Goal: Information Seeking & Learning: Learn about a topic

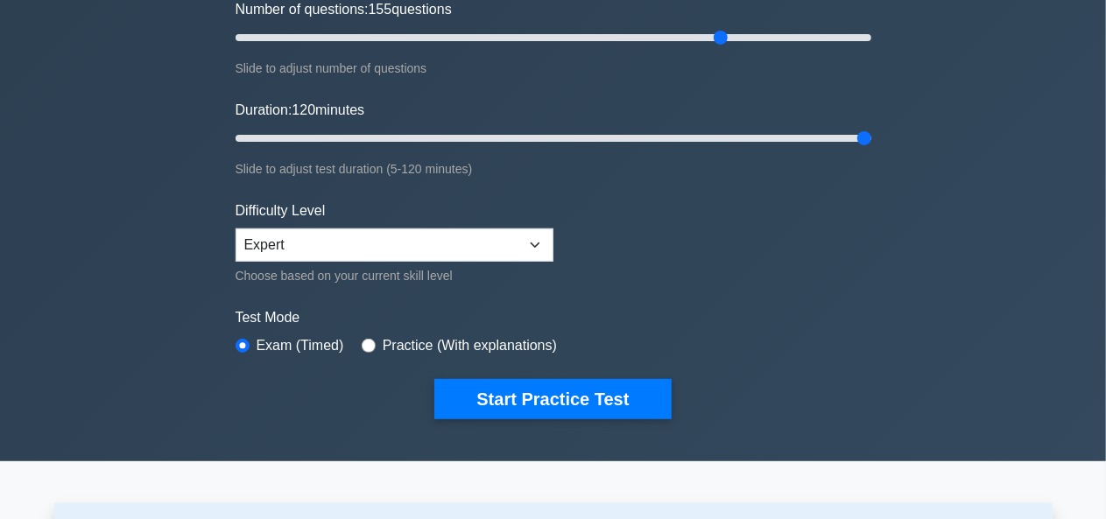
scroll to position [242, 0]
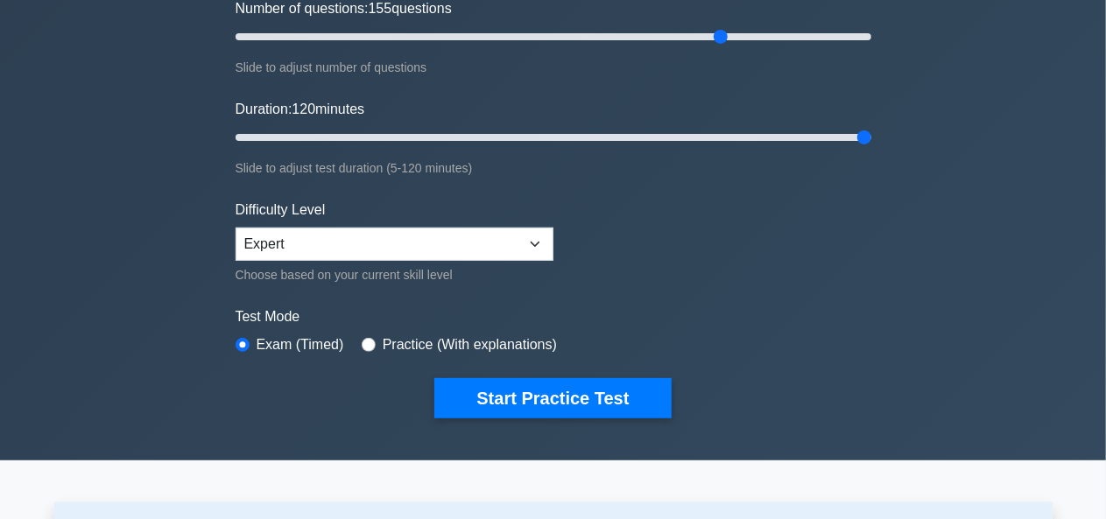
click at [324, 208] on label "Difficulty Level" at bounding box center [281, 210] width 90 height 21
click at [534, 240] on select "Beginner Intermediate Expert" at bounding box center [395, 244] width 318 height 33
click at [597, 238] on form "Topics Scope Management Time Management Cost Management Quality Management Risk…" at bounding box center [554, 147] width 636 height 541
click at [700, 39] on input "Number of questions: 150 questions" at bounding box center [554, 36] width 636 height 21
click at [684, 38] on input "Number of questions: 145 questions" at bounding box center [554, 36] width 636 height 21
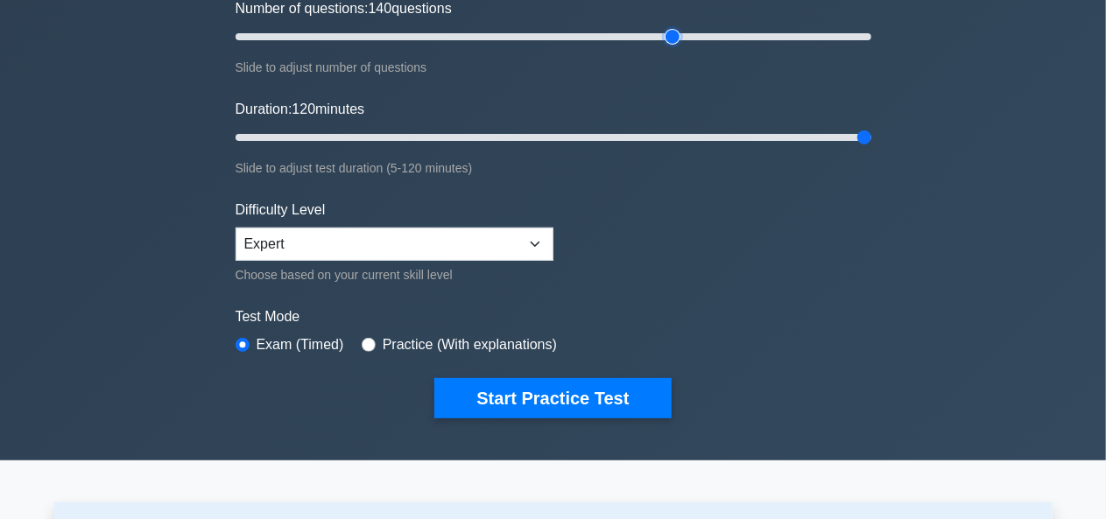
click at [667, 37] on input "Number of questions: 140 questions" at bounding box center [554, 36] width 636 height 21
click at [643, 37] on input "Number of questions: 130 questions" at bounding box center [554, 36] width 636 height 21
click at [620, 36] on input "Number of questions: 125 questions" at bounding box center [554, 36] width 636 height 21
click at [600, 37] on input "Number of questions: 115 questions" at bounding box center [554, 36] width 636 height 21
click at [566, 36] on input "Number of questions: 105 questions" at bounding box center [554, 36] width 636 height 21
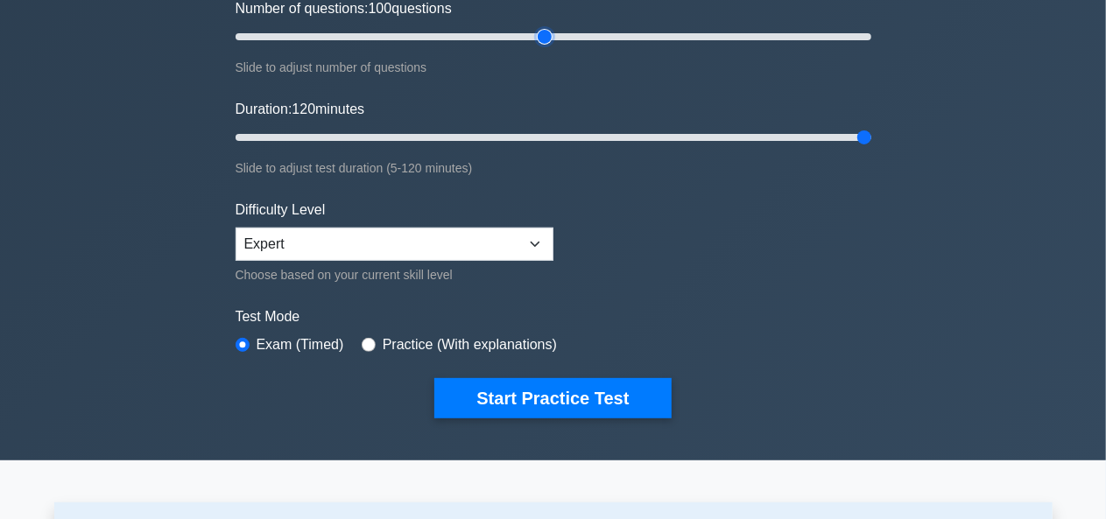
type input "100"
click at [546, 34] on input "Number of questions: 100 questions" at bounding box center [554, 36] width 636 height 21
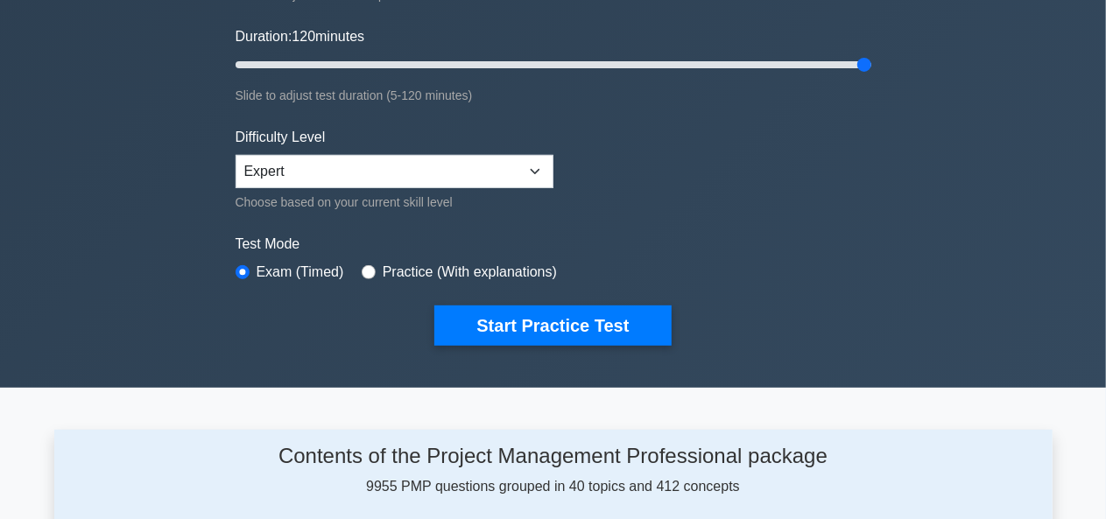
scroll to position [316, 0]
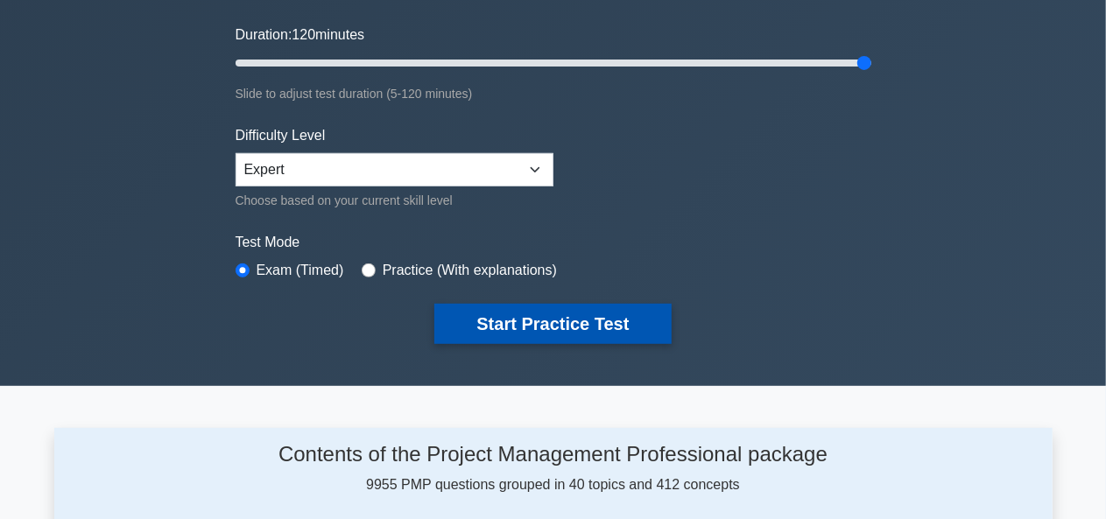
click at [614, 313] on button "Start Practice Test" at bounding box center [552, 324] width 236 height 40
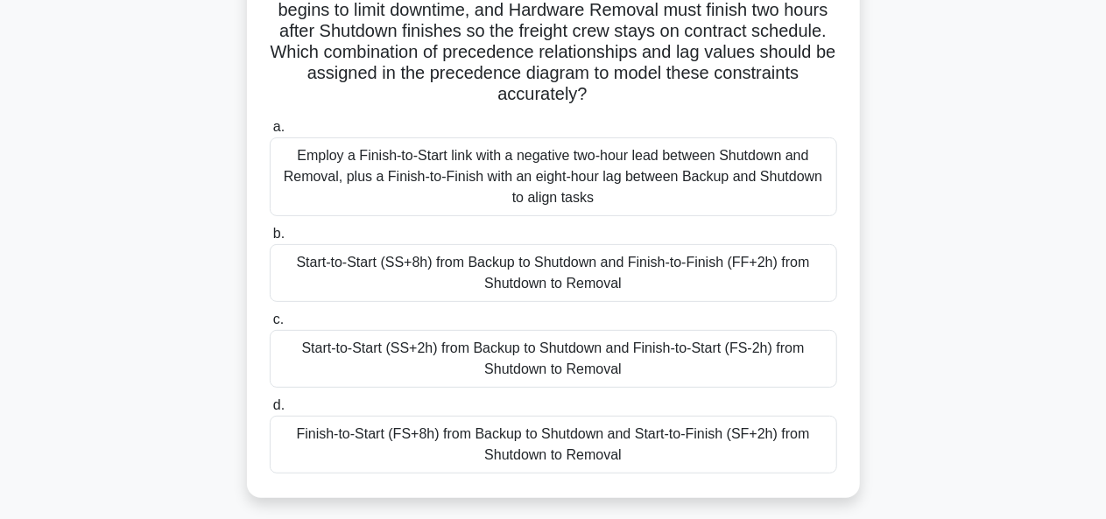
scroll to position [178, 0]
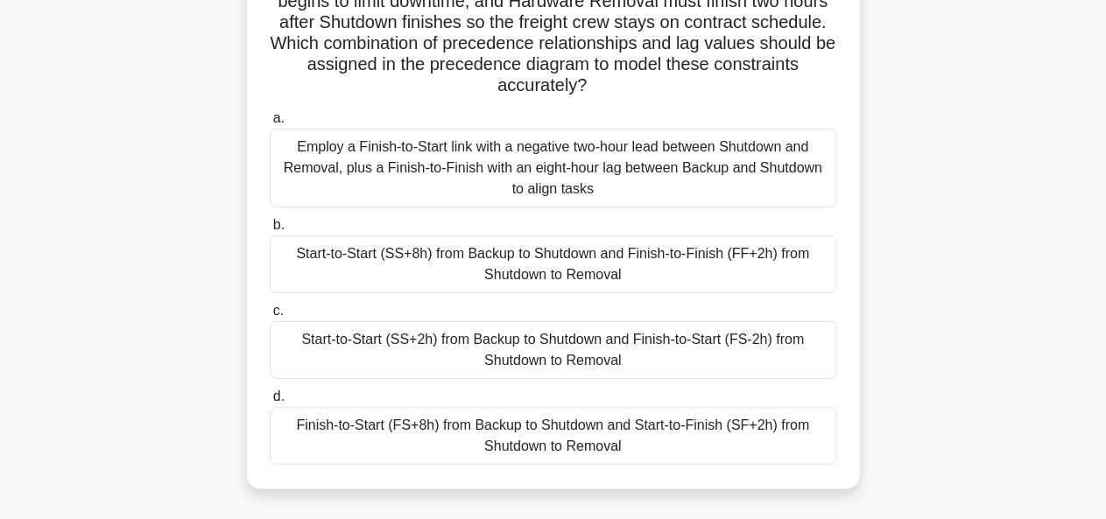
click at [706, 164] on div "Employ a Finish-to-Start link with a negative two-hour lead between Shutdown an…" at bounding box center [553, 168] width 567 height 79
click at [270, 124] on input "a. Employ a Finish-to-Start link with a negative two-hour lead between Shutdown…" at bounding box center [270, 118] width 0 height 11
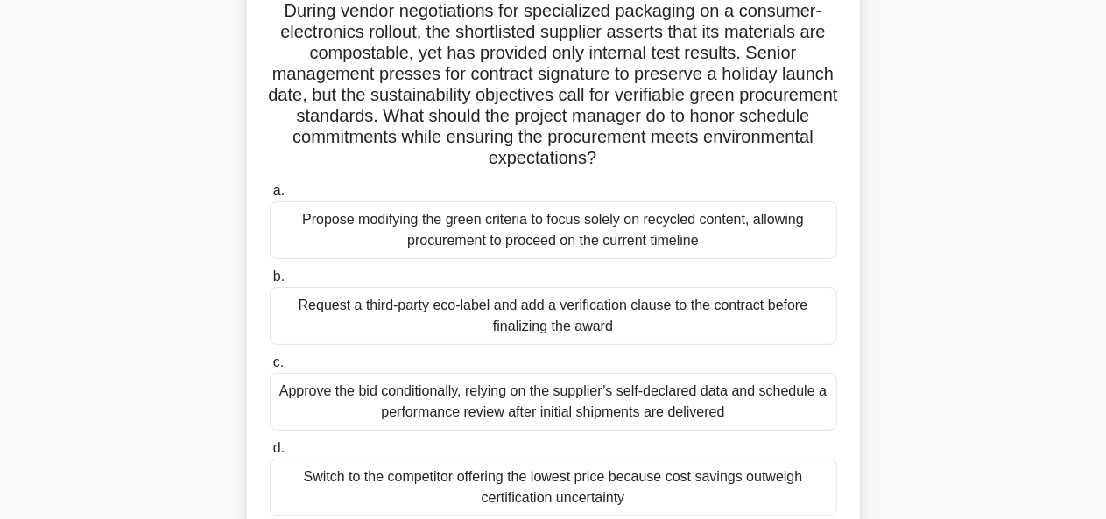
scroll to position [130, 0]
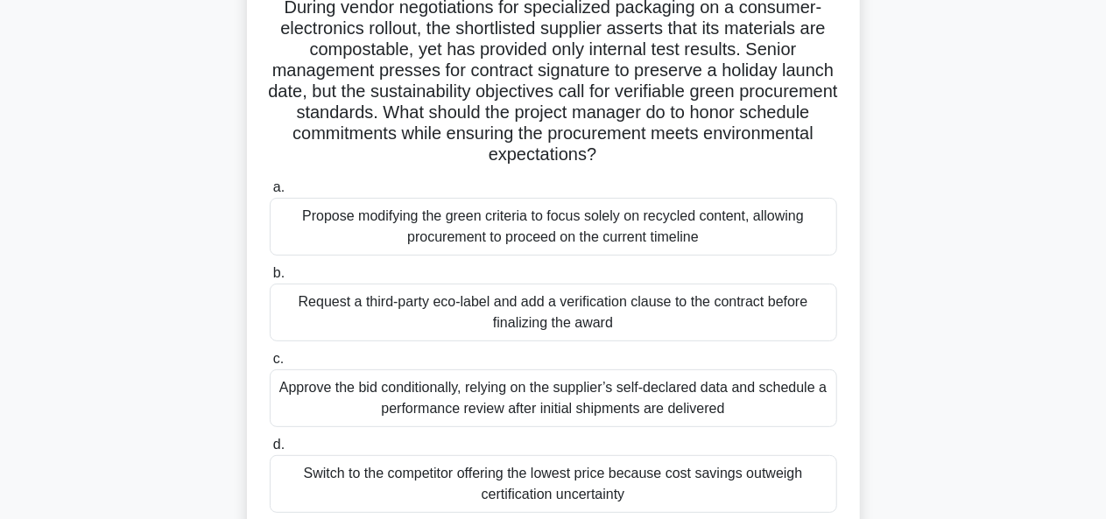
click at [723, 232] on div "Propose modifying the green criteria to focus solely on recycled content, allow…" at bounding box center [553, 227] width 567 height 58
click at [270, 194] on input "a. Propose modifying the green criteria to focus solely on recycled content, al…" at bounding box center [270, 187] width 0 height 11
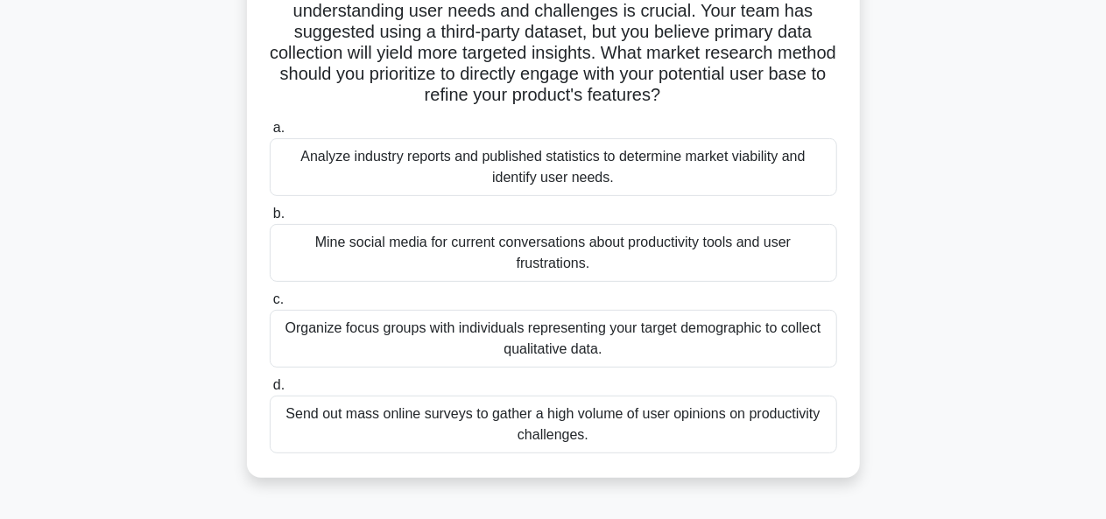
scroll to position [174, 0]
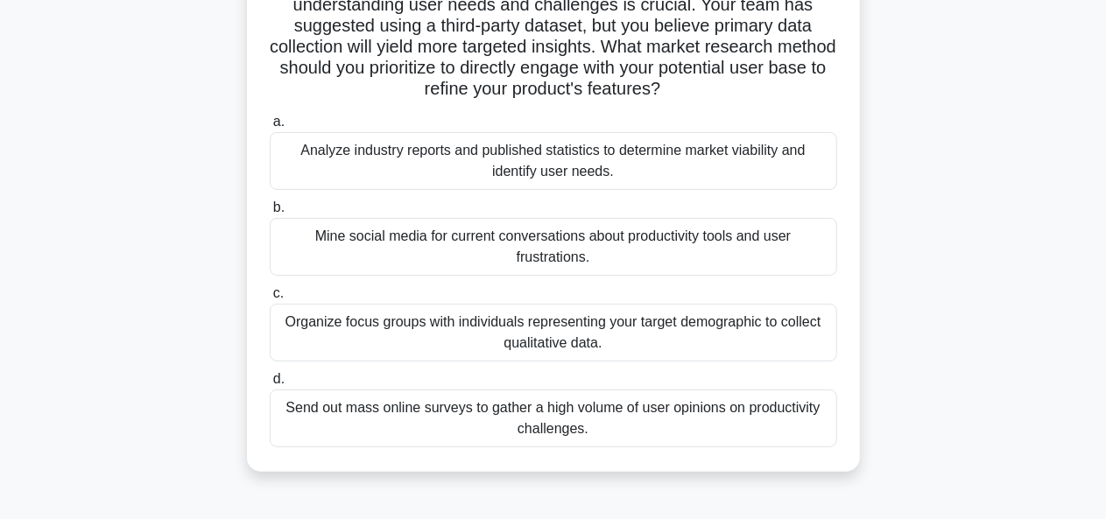
click at [720, 160] on div "Analyze industry reports and published statistics to determine market viability…" at bounding box center [553, 161] width 567 height 58
click at [270, 128] on input "a. Analyze industry reports and published statistics to determine market viabil…" at bounding box center [270, 121] width 0 height 11
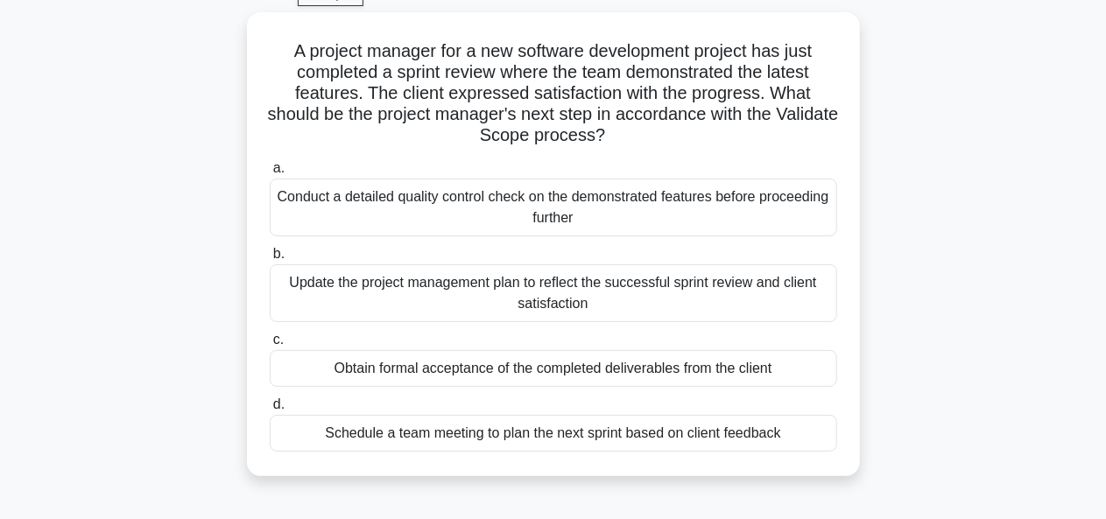
scroll to position [91, 0]
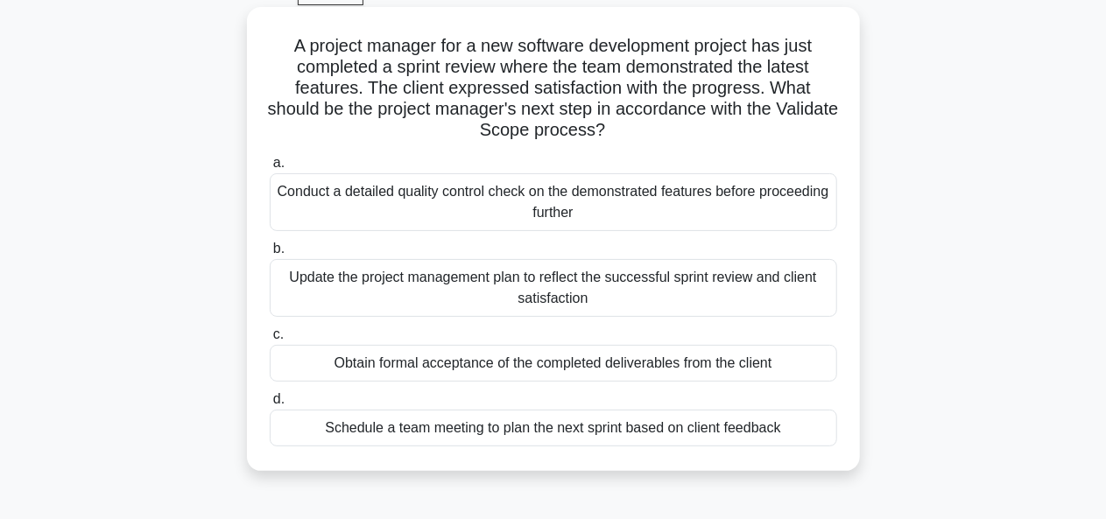
click at [802, 286] on div "Update the project management plan to reflect the successful sprint review and …" at bounding box center [553, 288] width 567 height 58
click at [270, 255] on input "b. Update the project management plan to reflect the successful sprint review a…" at bounding box center [270, 248] width 0 height 11
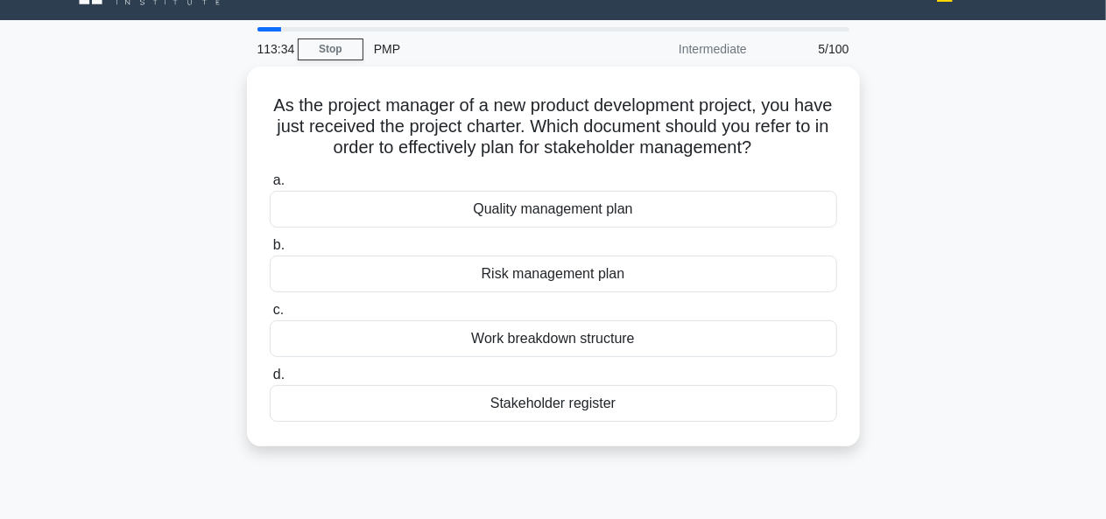
scroll to position [0, 0]
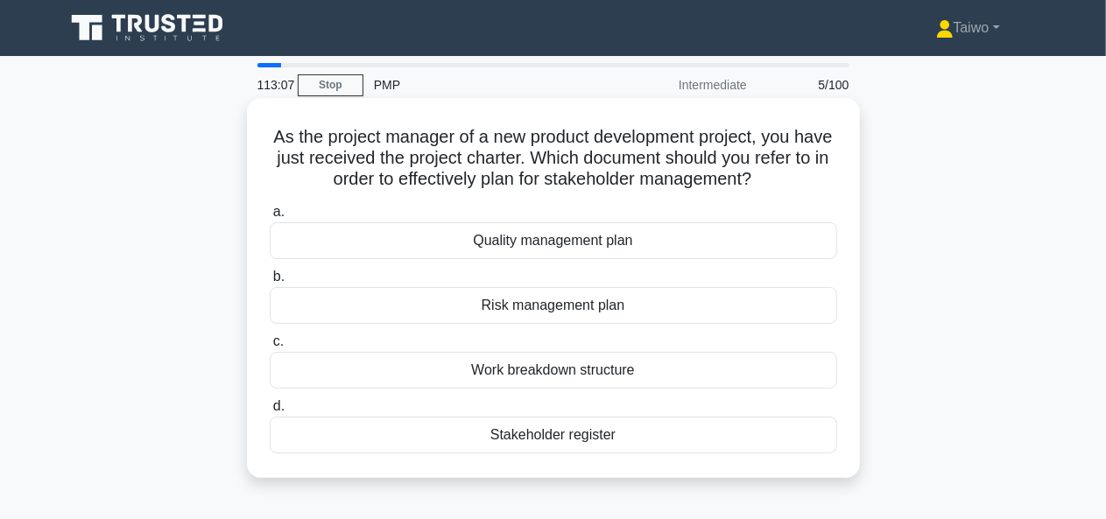
click at [778, 374] on div "Work breakdown structure" at bounding box center [553, 370] width 567 height 37
click at [270, 348] on input "c. Work breakdown structure" at bounding box center [270, 341] width 0 height 11
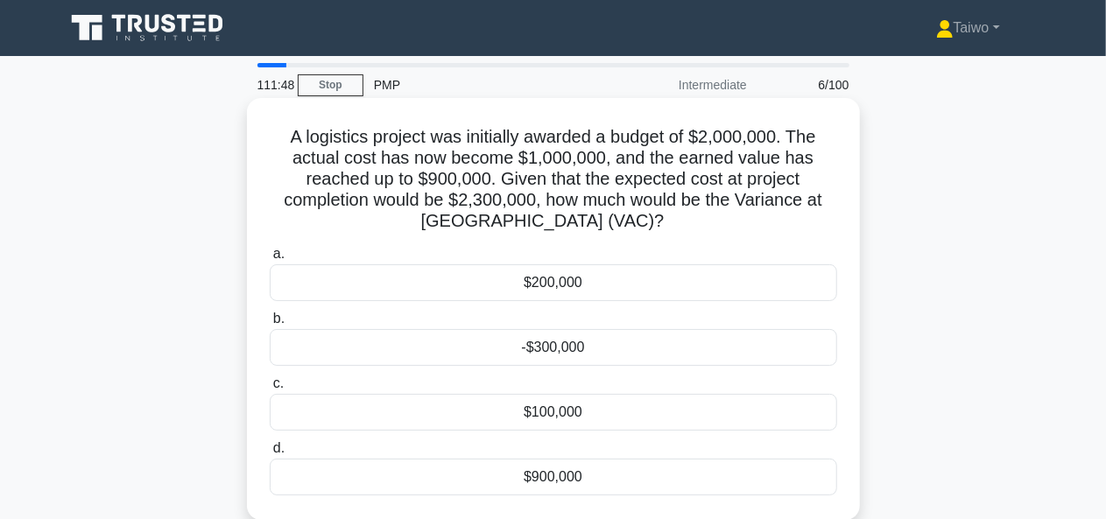
click at [556, 419] on div "$100,000" at bounding box center [553, 412] width 567 height 37
click at [270, 390] on input "c. $100,000" at bounding box center [270, 383] width 0 height 11
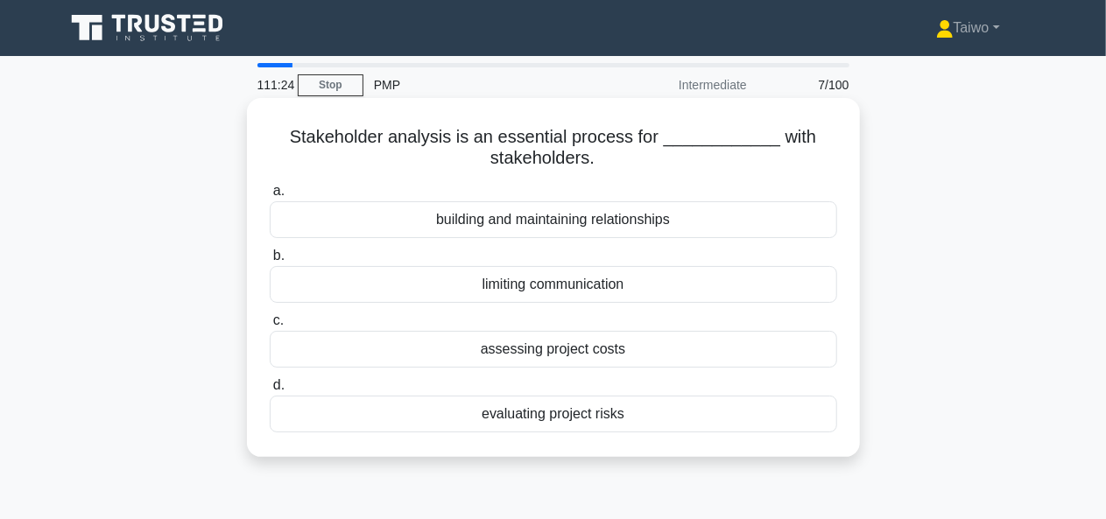
click at [603, 232] on div "building and maintaining relationships" at bounding box center [553, 219] width 567 height 37
click at [270, 197] on input "a. building and maintaining relationships" at bounding box center [270, 191] width 0 height 11
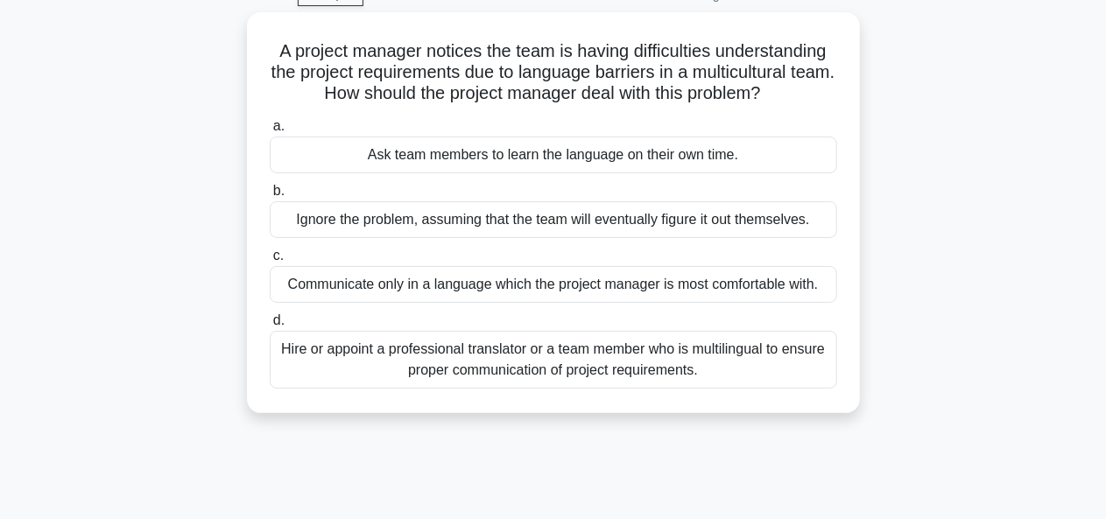
scroll to position [91, 0]
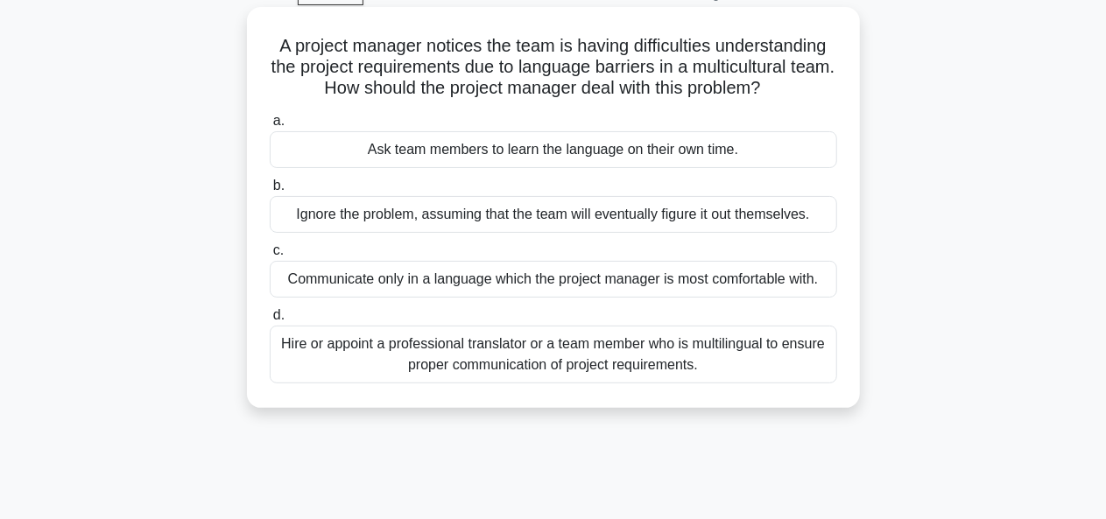
click at [732, 285] on div "Communicate only in a language which the project manager is most comfortable wi…" at bounding box center [553, 279] width 567 height 37
click at [270, 257] on input "c. Communicate only in a language which the project manager is most comfortable…" at bounding box center [270, 250] width 0 height 11
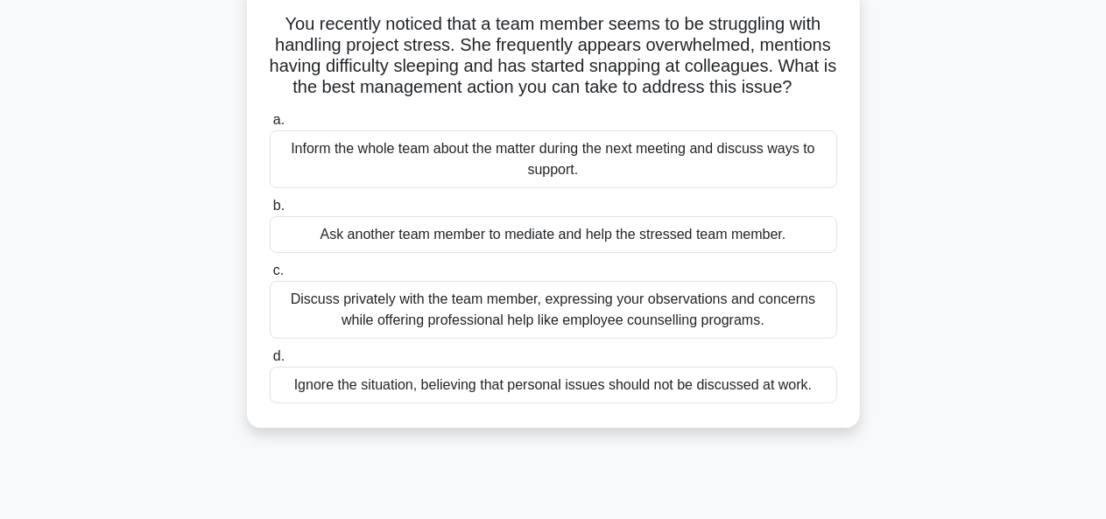
scroll to position [120, 0]
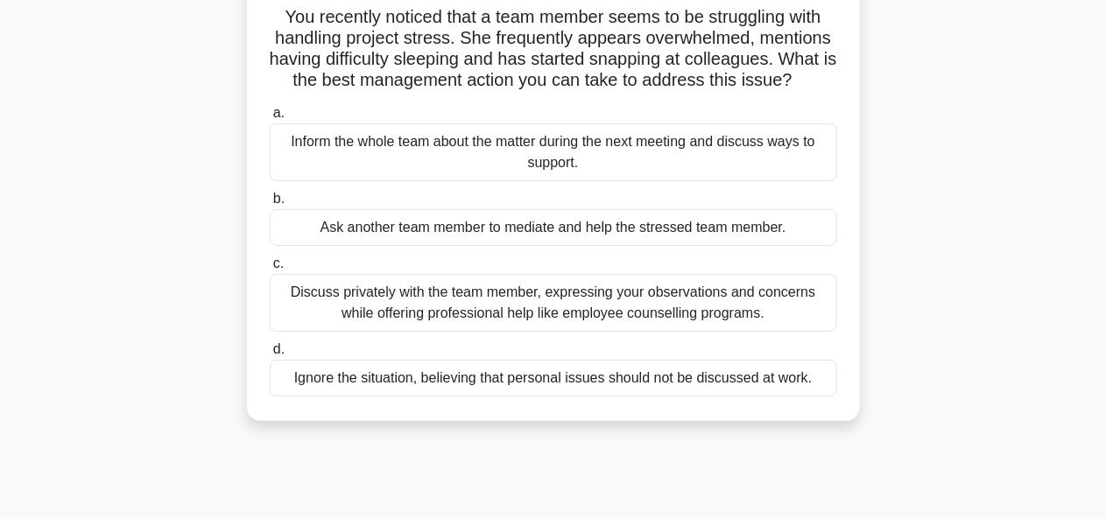
click at [765, 297] on div "Discuss privately with the team member, expressing your observations and concer…" at bounding box center [553, 303] width 567 height 58
click at [270, 270] on input "c. Discuss privately with the team member, expressing your observations and con…" at bounding box center [270, 263] width 0 height 11
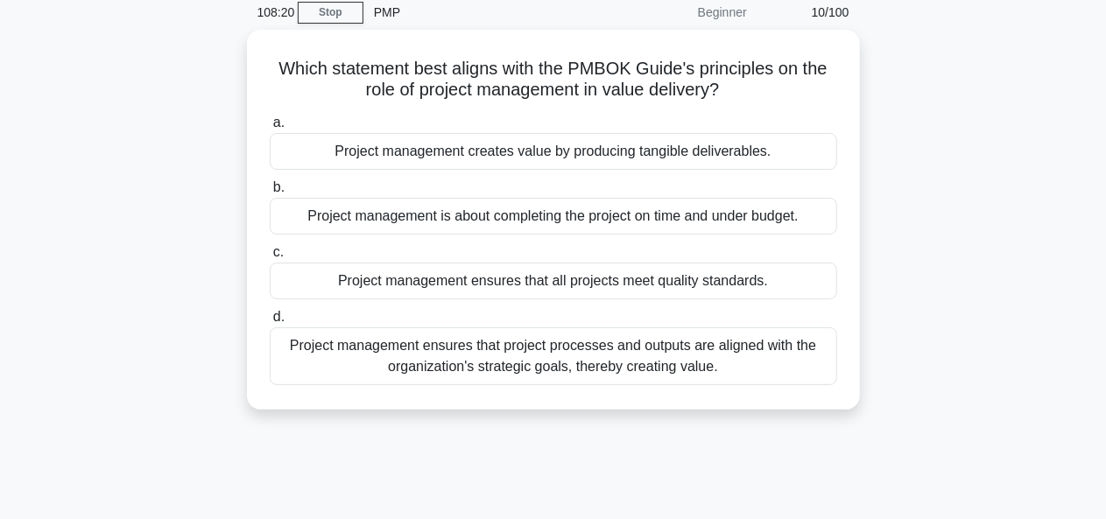
scroll to position [74, 0]
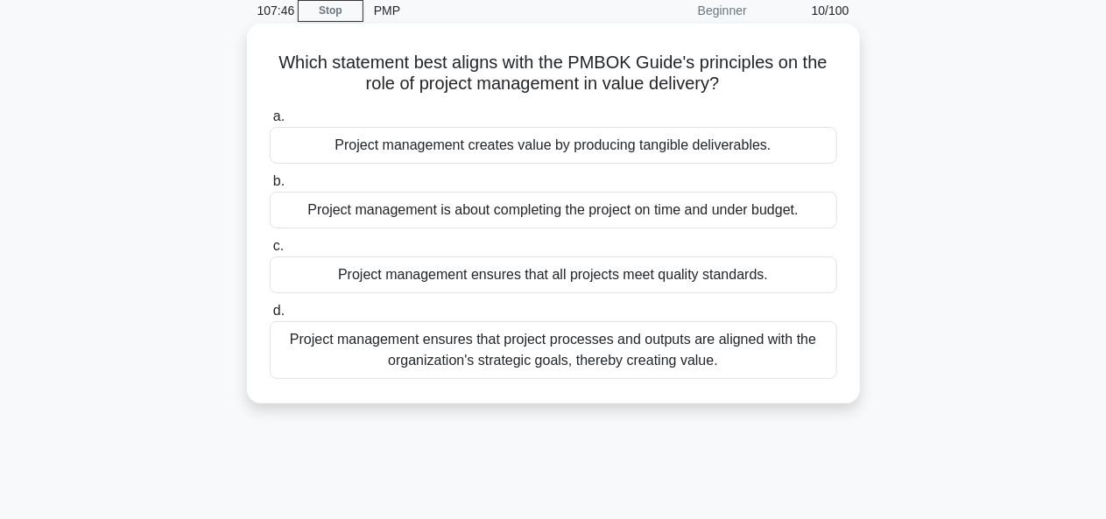
click at [788, 328] on div "Project management ensures that project processes and outputs are aligned with …" at bounding box center [553, 350] width 567 height 58
click at [270, 317] on input "d. Project management ensures that project processes and outputs are aligned wi…" at bounding box center [270, 311] width 0 height 11
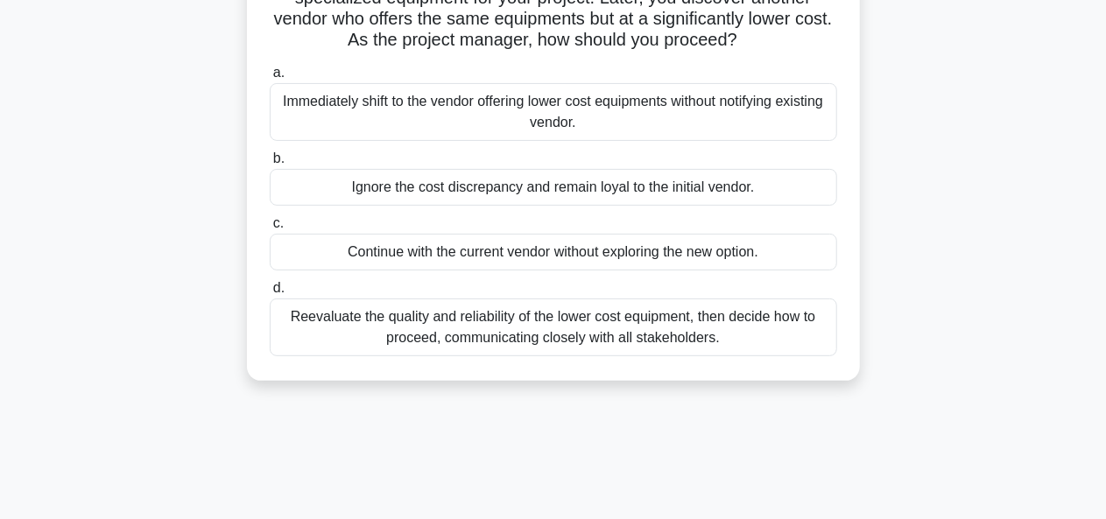
scroll to position [166, 0]
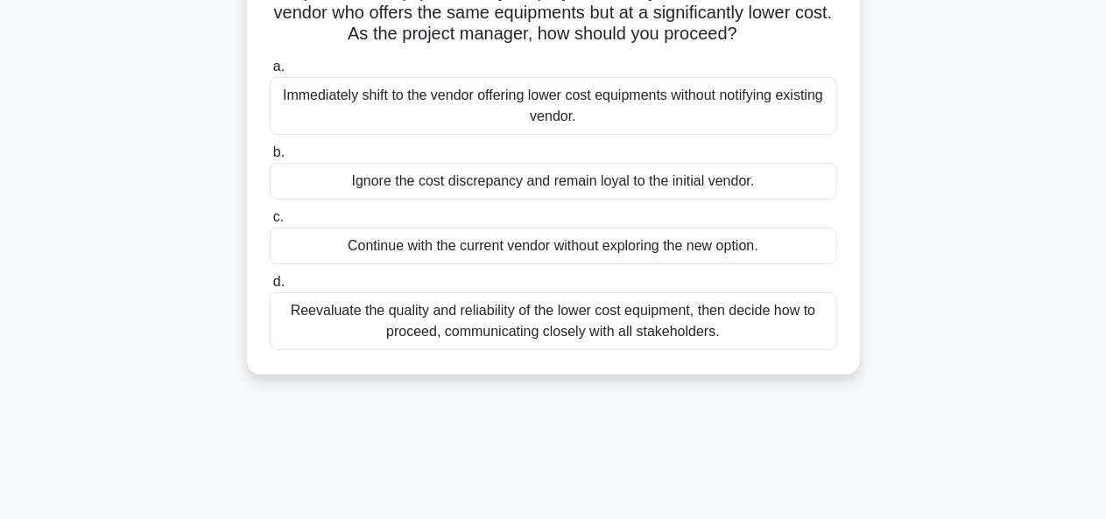
click at [770, 318] on div "Reevaluate the quality and reliability of the lower cost equipment, then decide…" at bounding box center [553, 321] width 567 height 58
click at [270, 288] on input "d. Reevaluate the quality and reliability of the lower cost equipment, then dec…" at bounding box center [270, 282] width 0 height 11
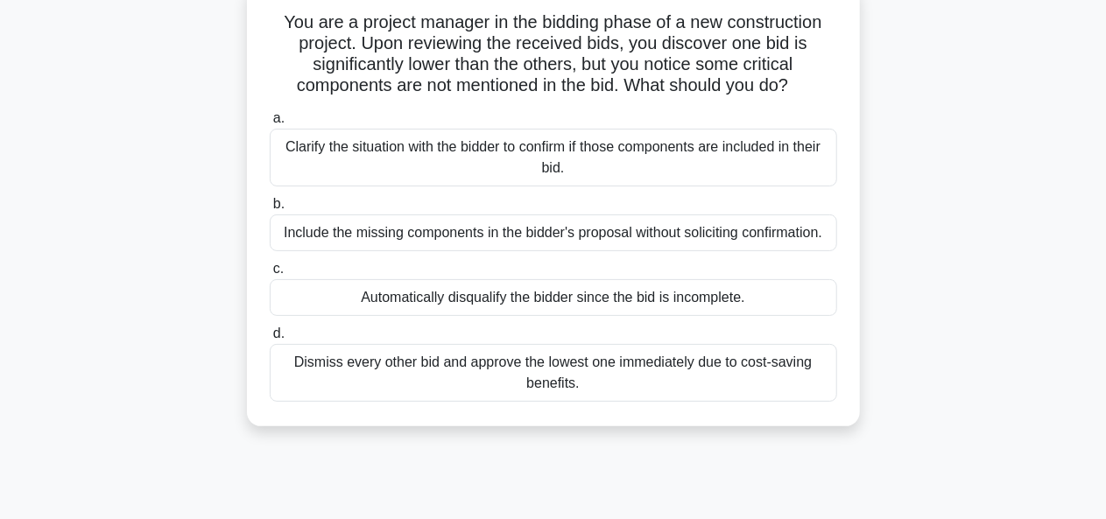
scroll to position [123, 0]
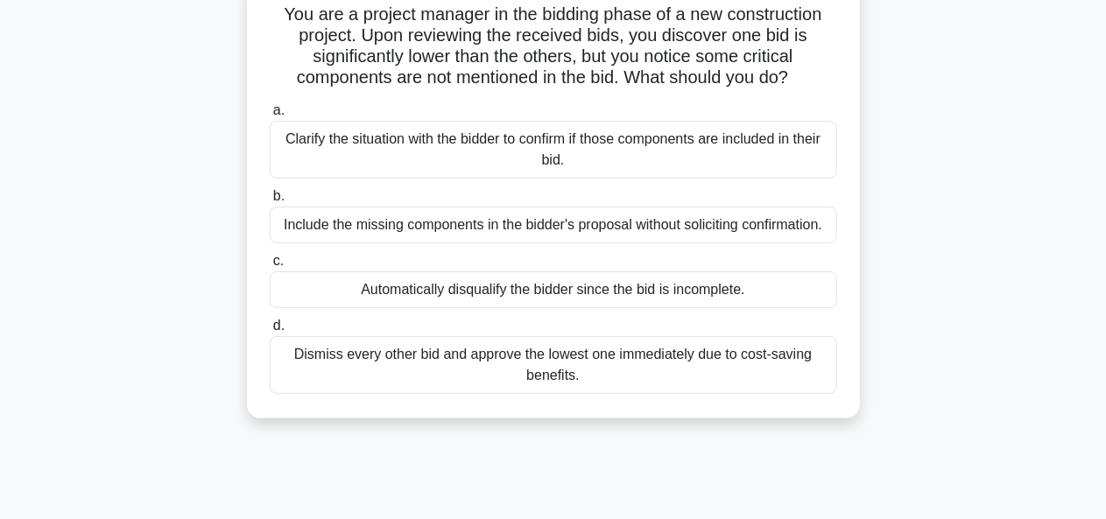
click at [768, 144] on div "Clarify the situation with the bidder to confirm if those components are includ…" at bounding box center [553, 150] width 567 height 58
click at [270, 116] on input "a. Clarify the situation with the bidder to confirm if those components are inc…" at bounding box center [270, 110] width 0 height 11
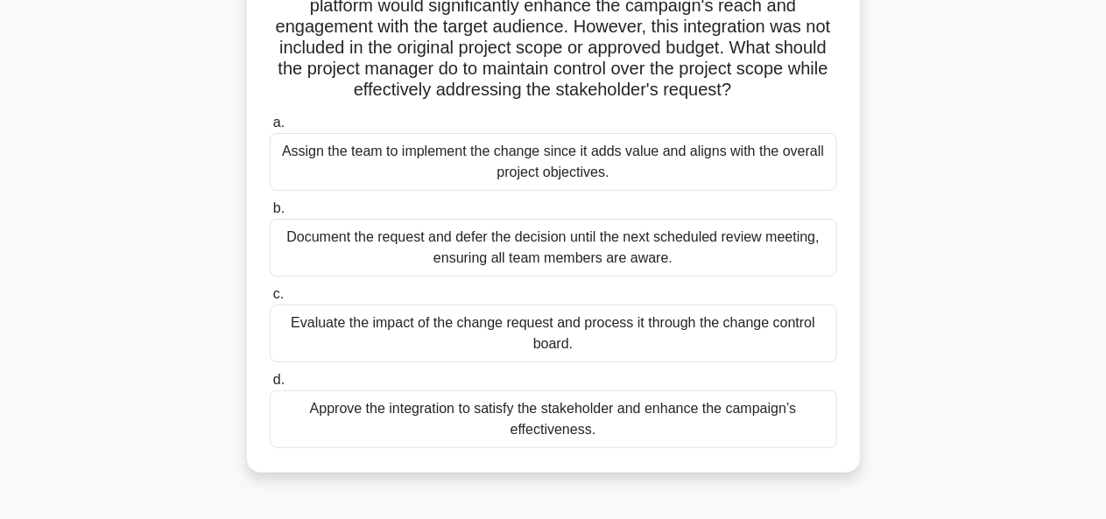
scroll to position [179, 0]
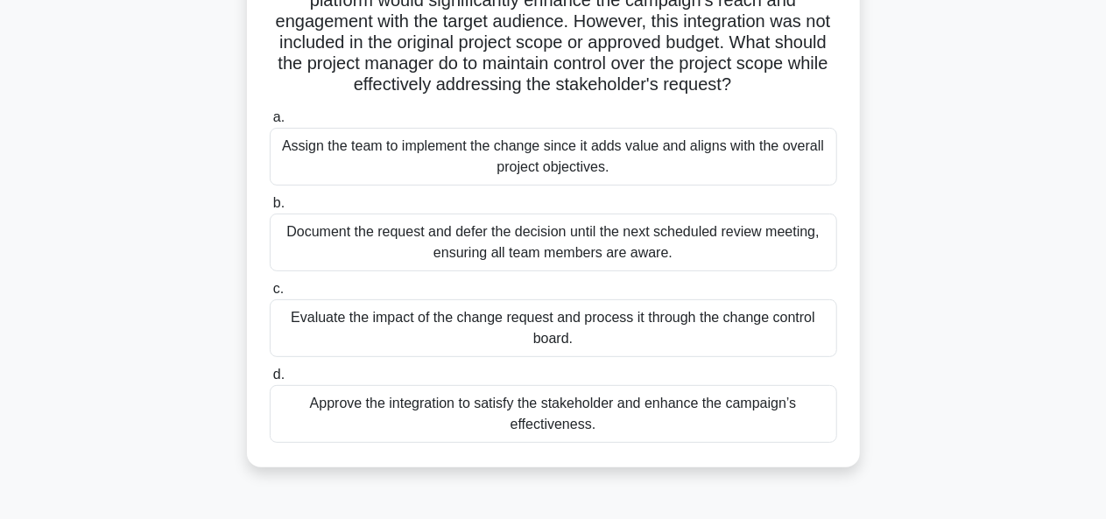
click at [774, 318] on div "Evaluate the impact of the change request and process it through the change con…" at bounding box center [553, 328] width 567 height 58
click at [270, 295] on input "c. Evaluate the impact of the change request and process it through the change …" at bounding box center [270, 289] width 0 height 11
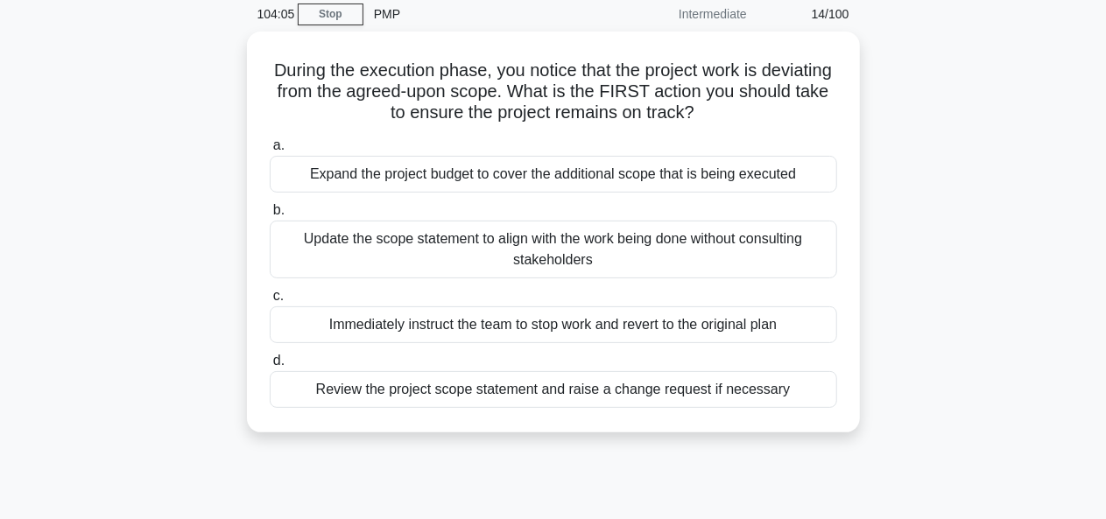
scroll to position [72, 0]
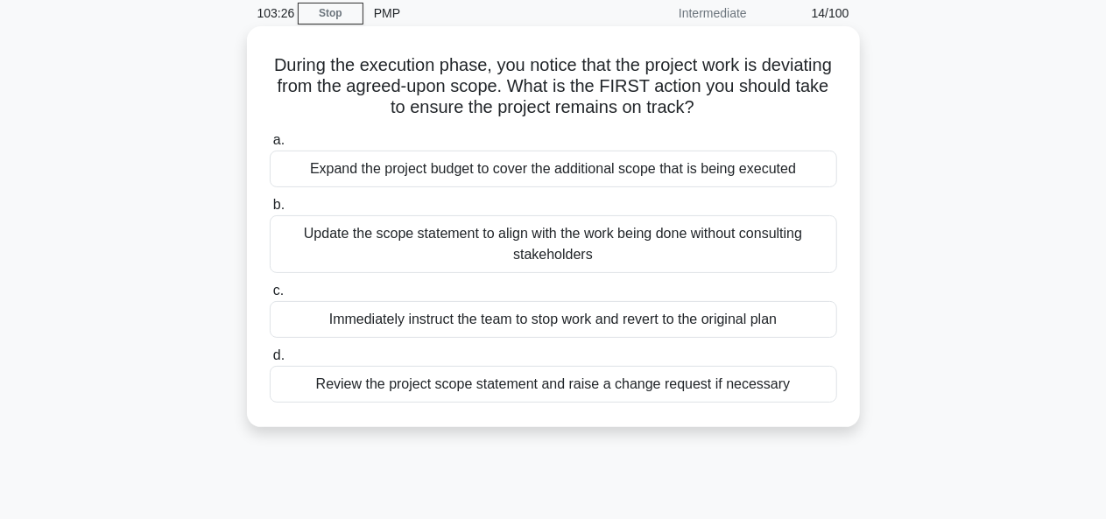
click at [750, 384] on div "Review the project scope statement and raise a change request if necessary" at bounding box center [553, 384] width 567 height 37
click at [270, 362] on input "d. Review the project scope statement and raise a change request if necessary" at bounding box center [270, 355] width 0 height 11
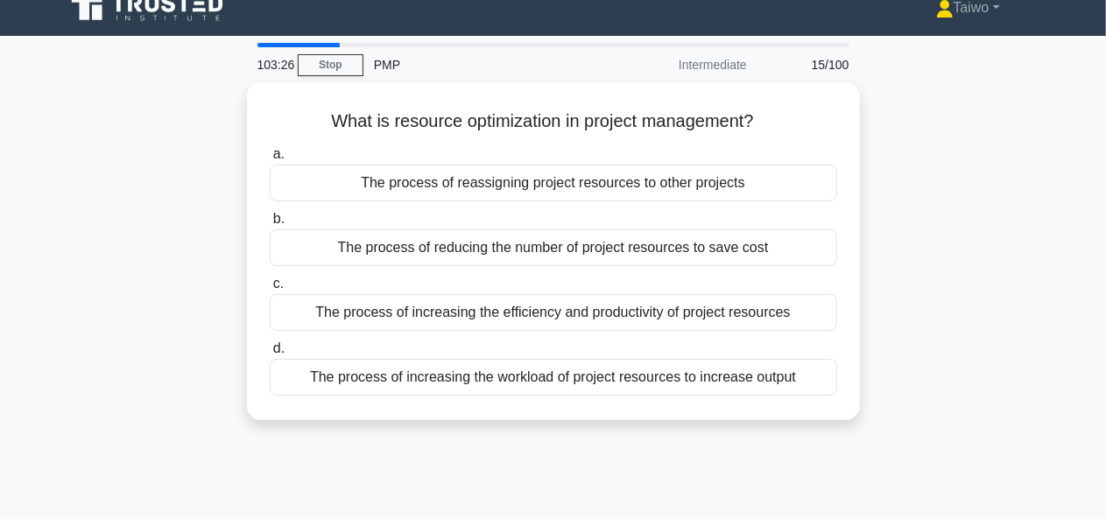
scroll to position [0, 0]
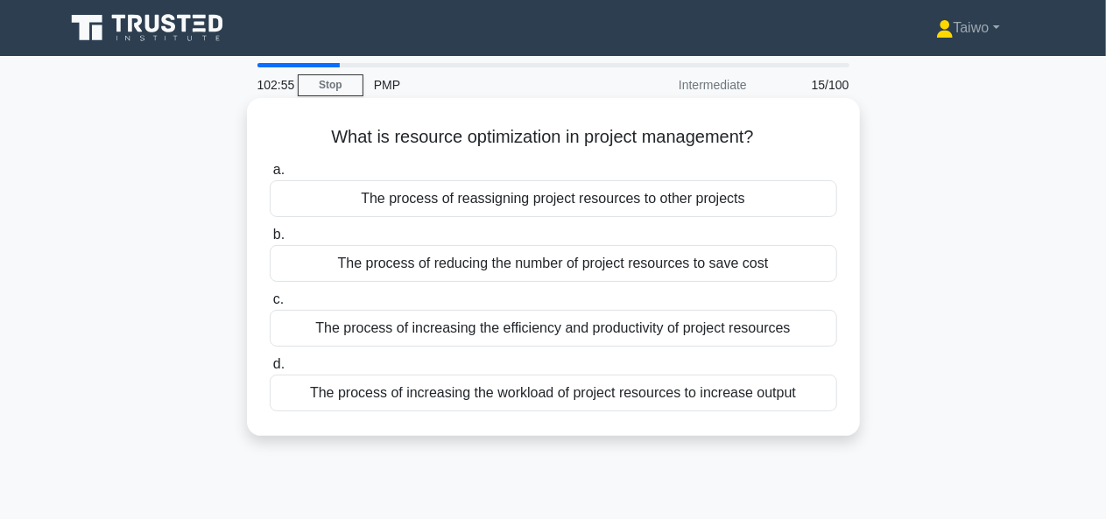
click at [785, 335] on div "The process of increasing the efficiency and productivity of project resources" at bounding box center [553, 328] width 567 height 37
click at [270, 306] on input "c. The process of increasing the efficiency and productivity of project resourc…" at bounding box center [270, 299] width 0 height 11
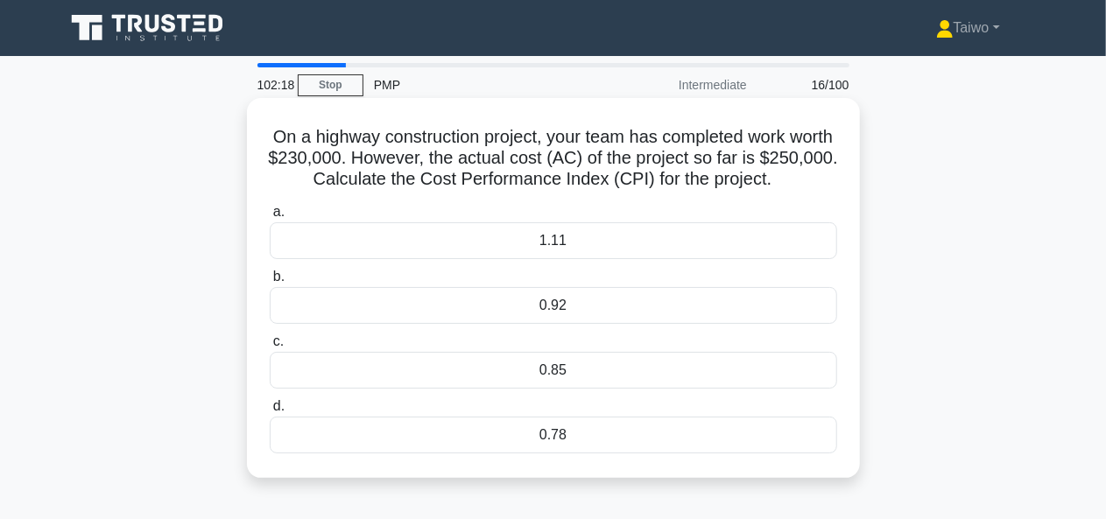
click at [559, 248] on div "1.11" at bounding box center [553, 240] width 567 height 37
click at [270, 218] on input "a. 1.11" at bounding box center [270, 212] width 0 height 11
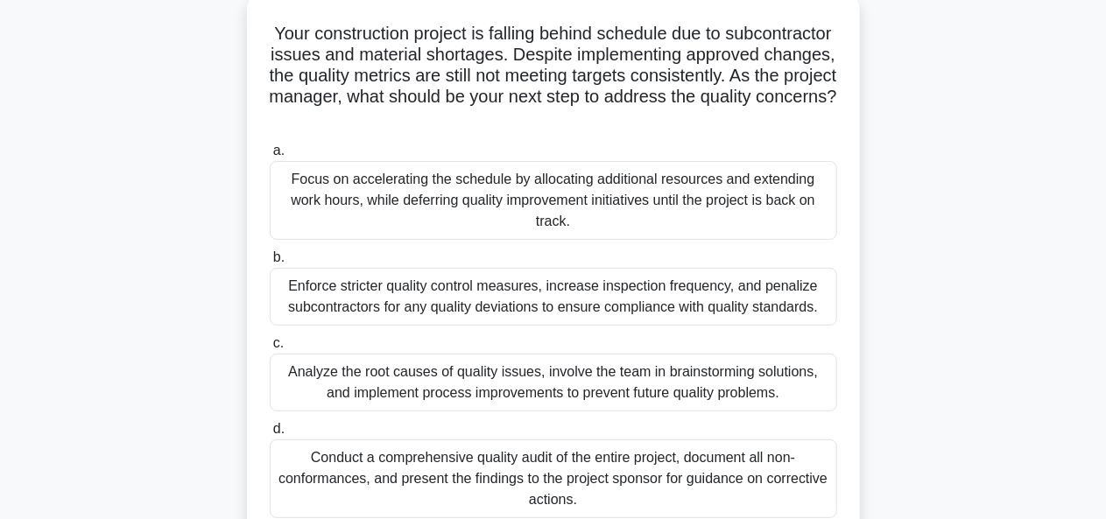
scroll to position [105, 0]
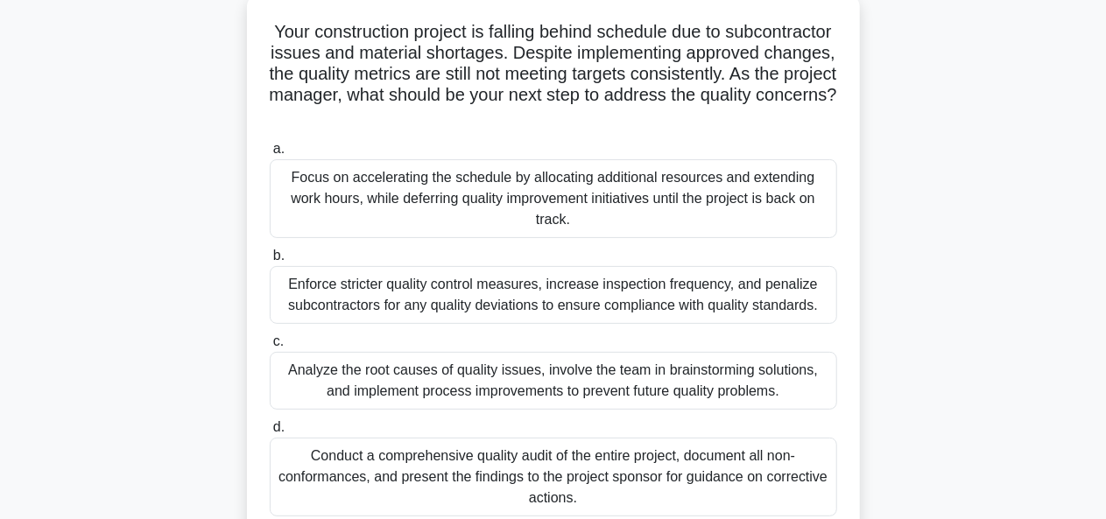
click at [712, 372] on div "Analyze the root causes of quality issues, involve the team in brainstorming so…" at bounding box center [553, 381] width 567 height 58
click at [270, 348] on input "c. Analyze the root causes of quality issues, involve the team in brainstorming…" at bounding box center [270, 341] width 0 height 11
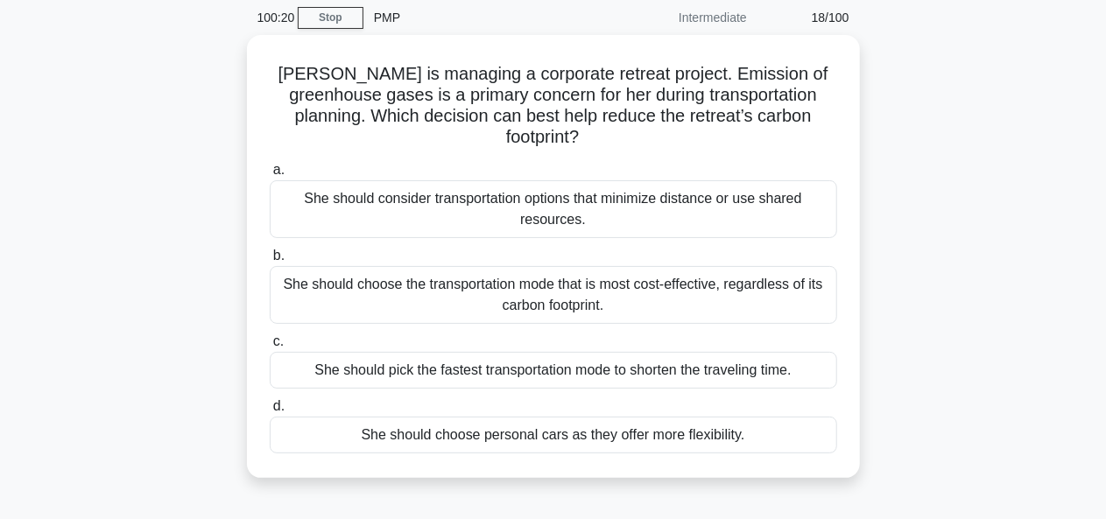
scroll to position [68, 0]
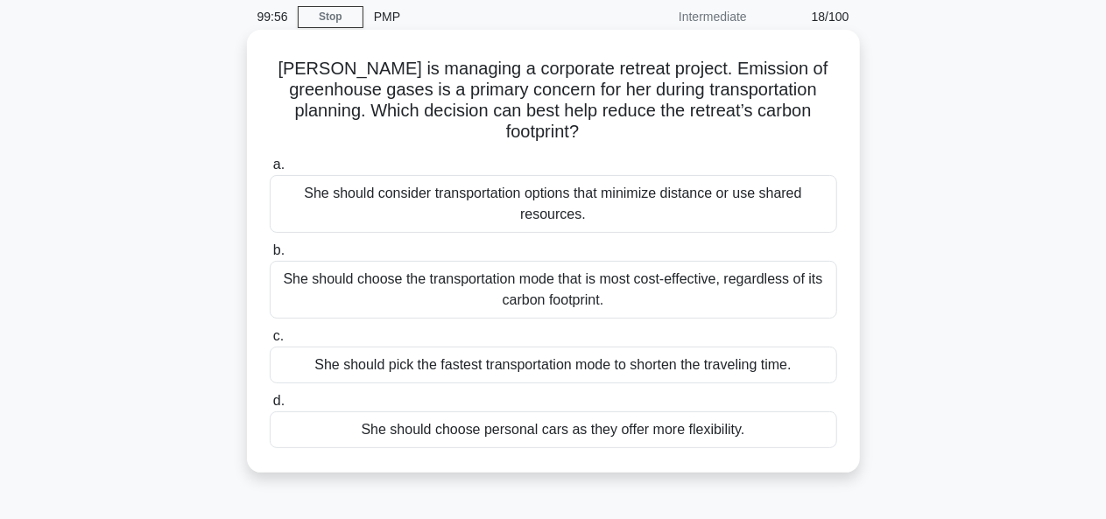
click at [760, 180] on div "She should consider transportation options that minimize distance or use shared…" at bounding box center [553, 204] width 567 height 58
click at [270, 171] on input "a. She should consider transportation options that minimize distance or use sha…" at bounding box center [270, 164] width 0 height 11
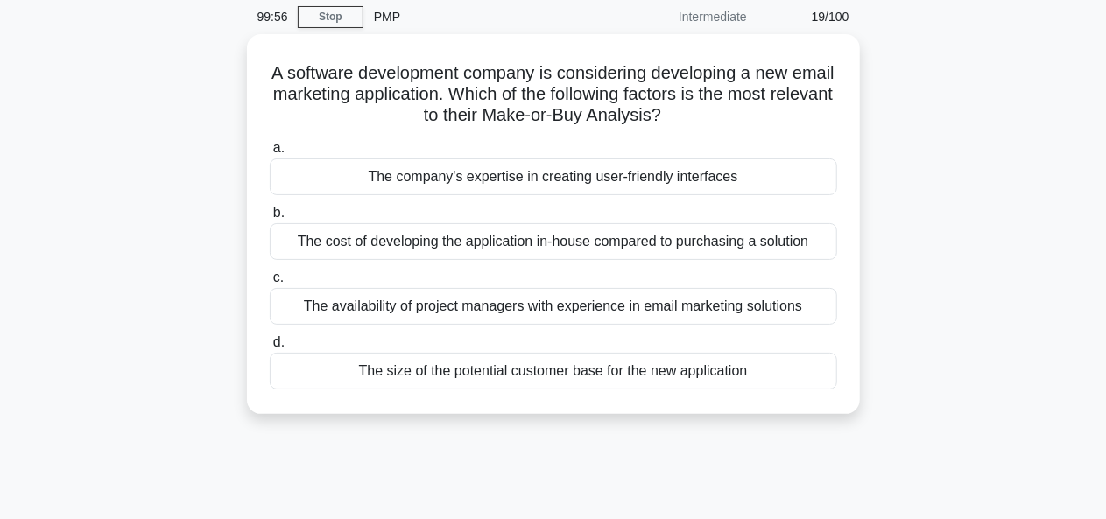
scroll to position [0, 0]
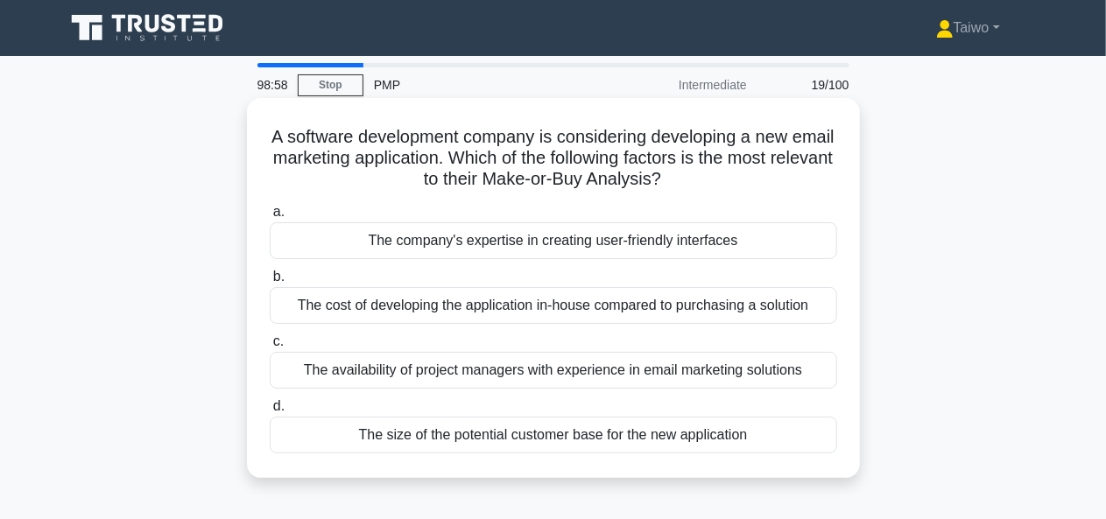
click at [731, 246] on div "The company's expertise in creating user-friendly interfaces" at bounding box center [553, 240] width 567 height 37
click at [270, 218] on input "a. The company's expertise in creating user-friendly interfaces" at bounding box center [270, 212] width 0 height 11
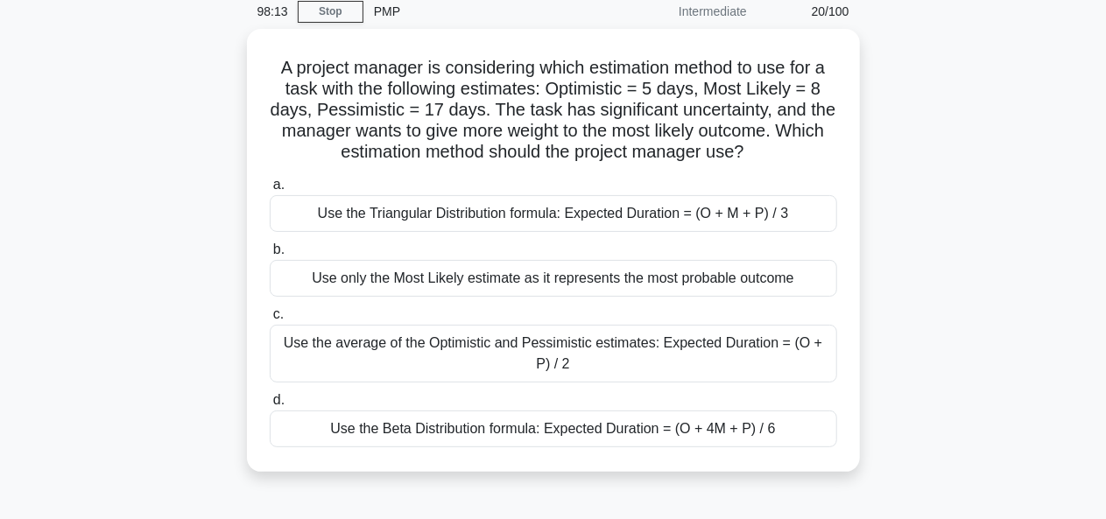
scroll to position [77, 0]
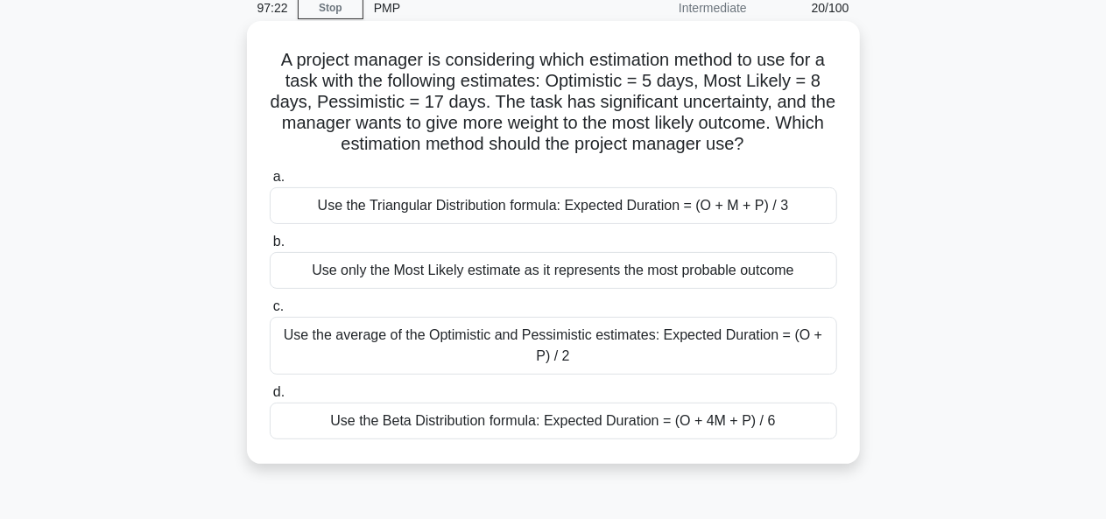
click at [800, 205] on div "Use the Triangular Distribution formula: Expected Duration = (O + M + P) / 3" at bounding box center [553, 205] width 567 height 37
click at [270, 183] on input "a. Use the Triangular Distribution formula: Expected Duration = (O + M + P) / 3" at bounding box center [270, 177] width 0 height 11
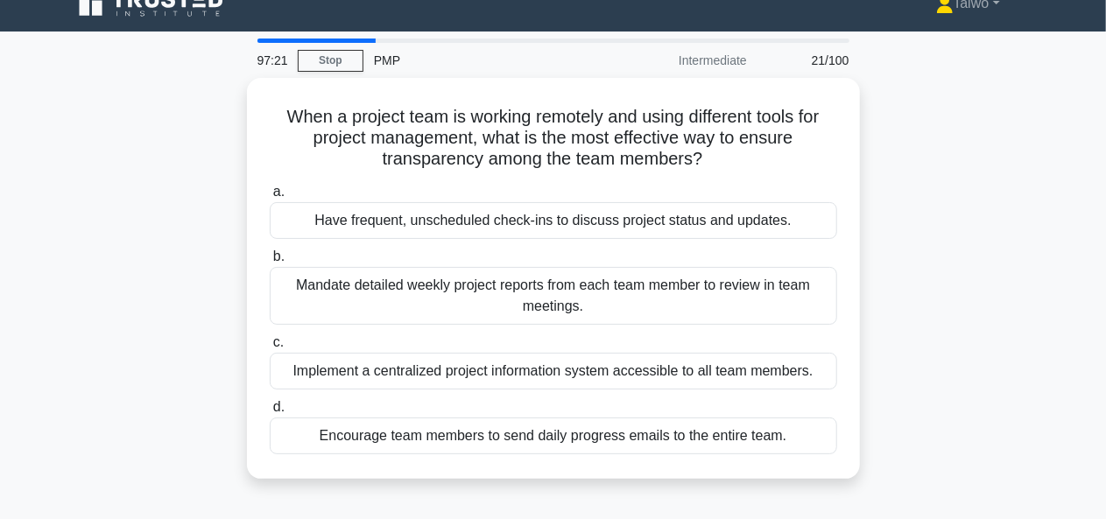
scroll to position [0, 0]
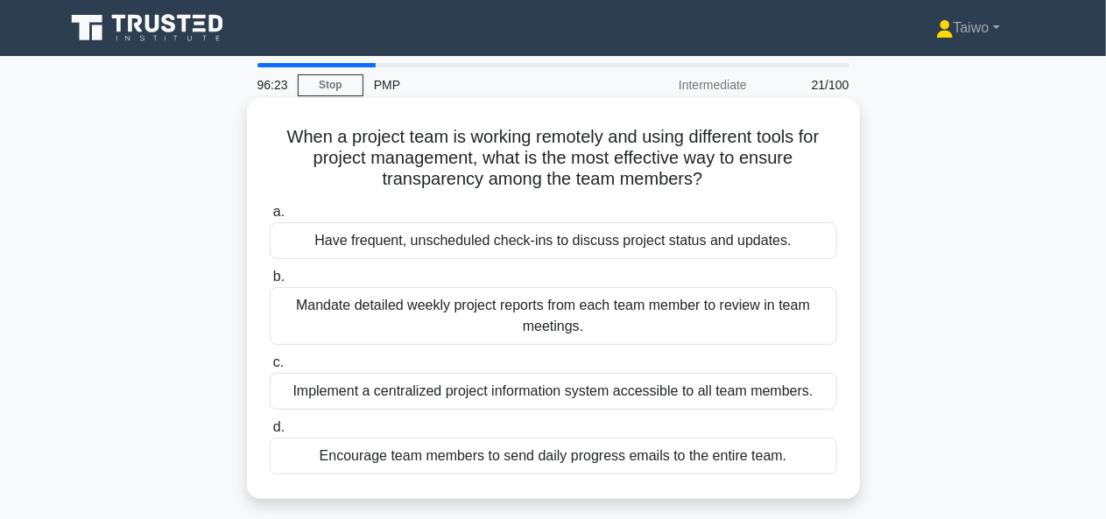
click at [738, 395] on div "Implement a centralized project information system accessible to all team membe…" at bounding box center [553, 391] width 567 height 37
click at [270, 369] on input "c. Implement a centralized project information system accessible to all team me…" at bounding box center [270, 362] width 0 height 11
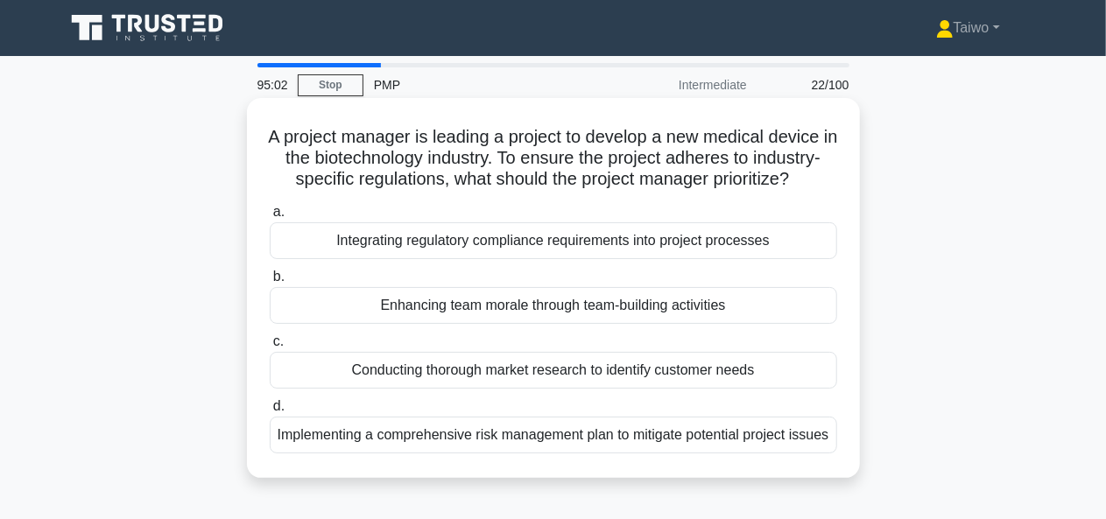
click at [674, 259] on div "Integrating regulatory compliance requirements into project processes" at bounding box center [553, 240] width 567 height 37
click at [270, 218] on input "a. Integrating regulatory compliance requirements into project processes" at bounding box center [270, 212] width 0 height 11
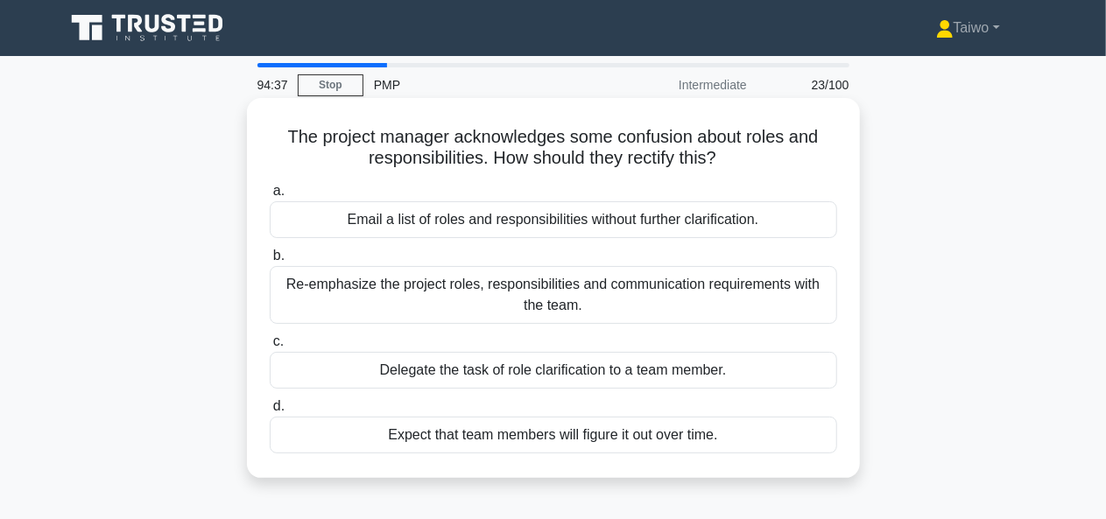
click at [784, 302] on div "Re-emphasize the project roles, responsibilities and communication requirements…" at bounding box center [553, 295] width 567 height 58
click at [270, 262] on input "b. Re-emphasize the project roles, responsibilities and communication requireme…" at bounding box center [270, 255] width 0 height 11
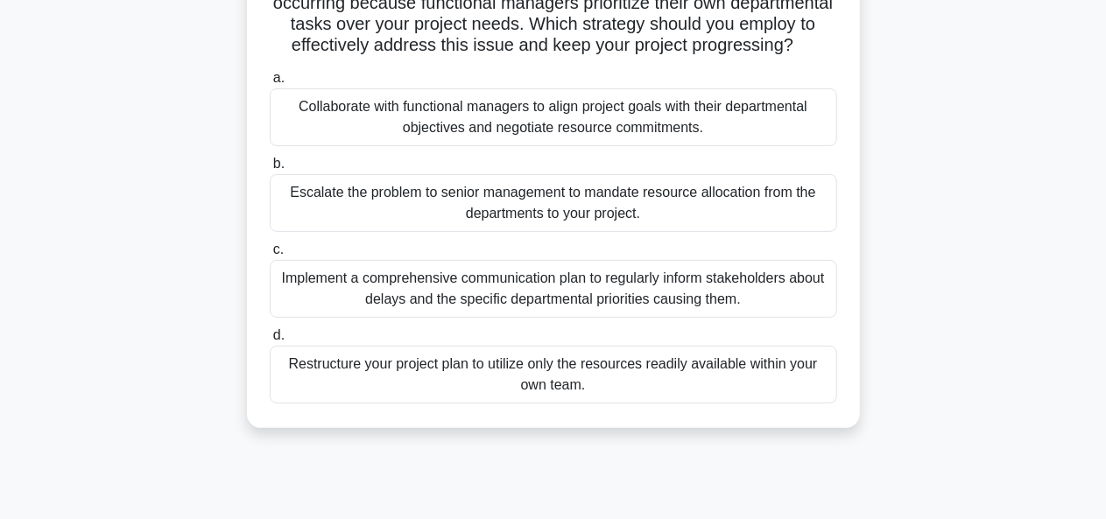
scroll to position [182, 0]
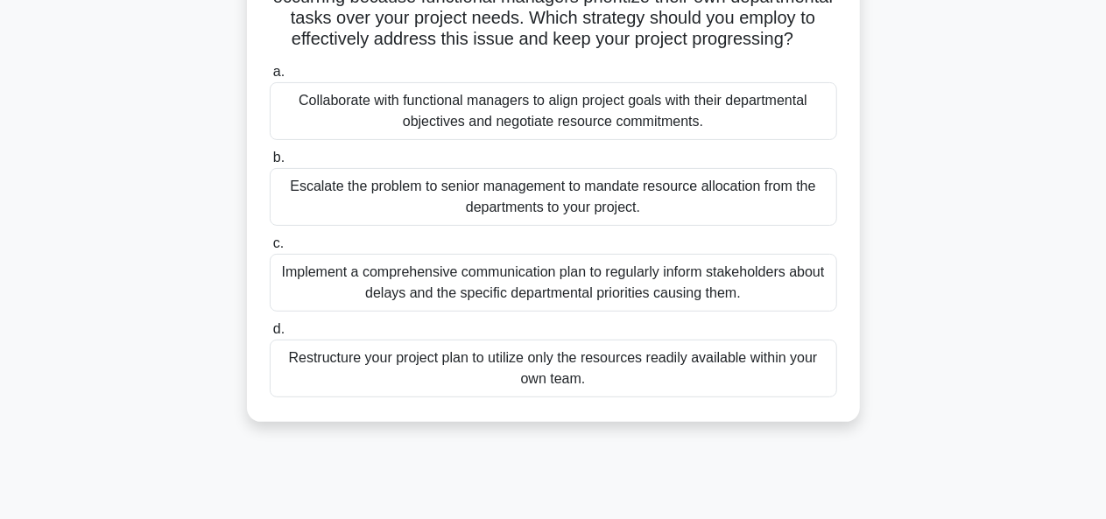
click at [759, 133] on div "Collaborate with functional managers to align project goals with their departme…" at bounding box center [553, 111] width 567 height 58
click at [270, 78] on input "a. Collaborate with functional managers to align project goals with their depar…" at bounding box center [270, 72] width 0 height 11
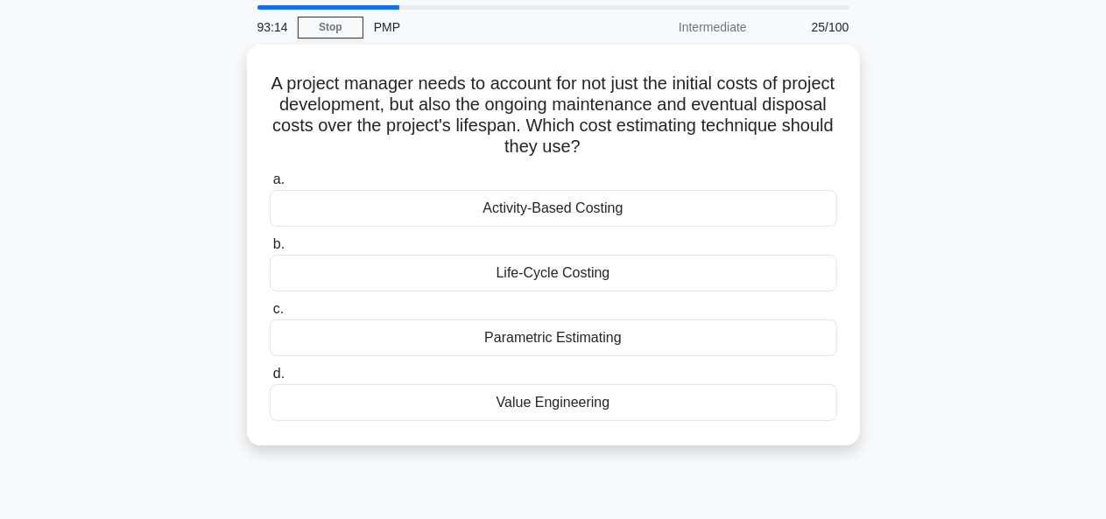
scroll to position [63, 0]
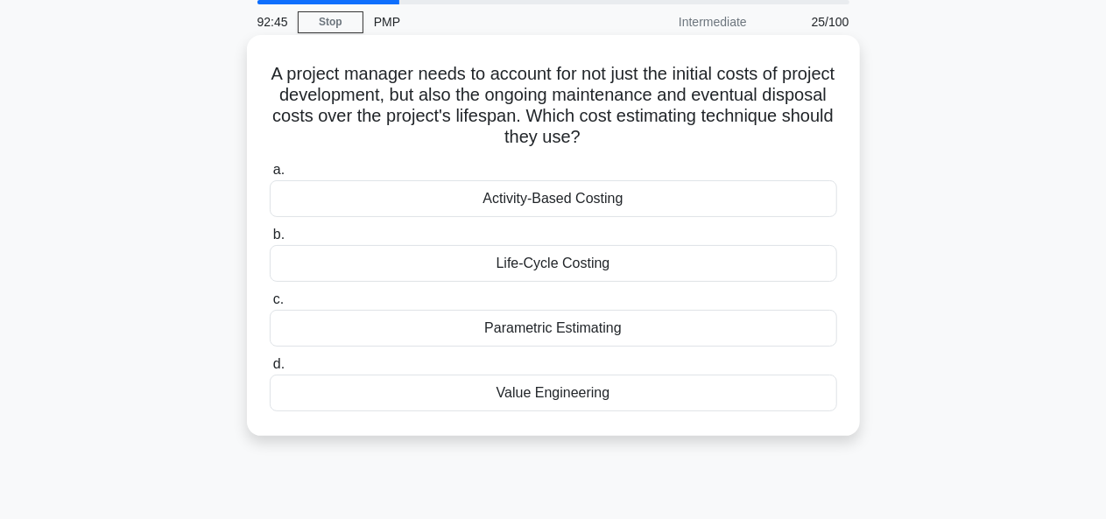
click at [792, 332] on div "Parametric Estimating" at bounding box center [553, 328] width 567 height 37
click at [270, 306] on input "c. Parametric Estimating" at bounding box center [270, 299] width 0 height 11
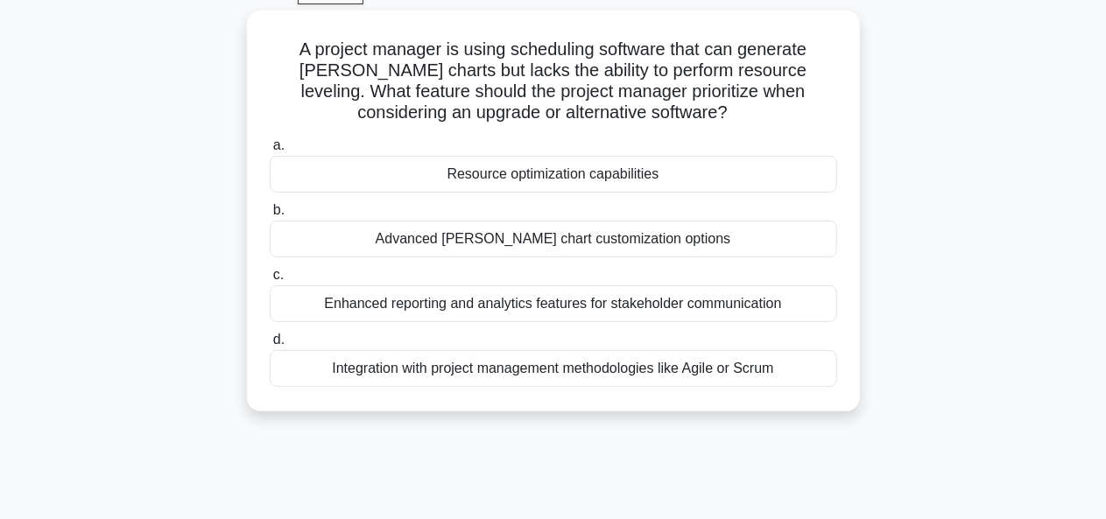
scroll to position [95, 0]
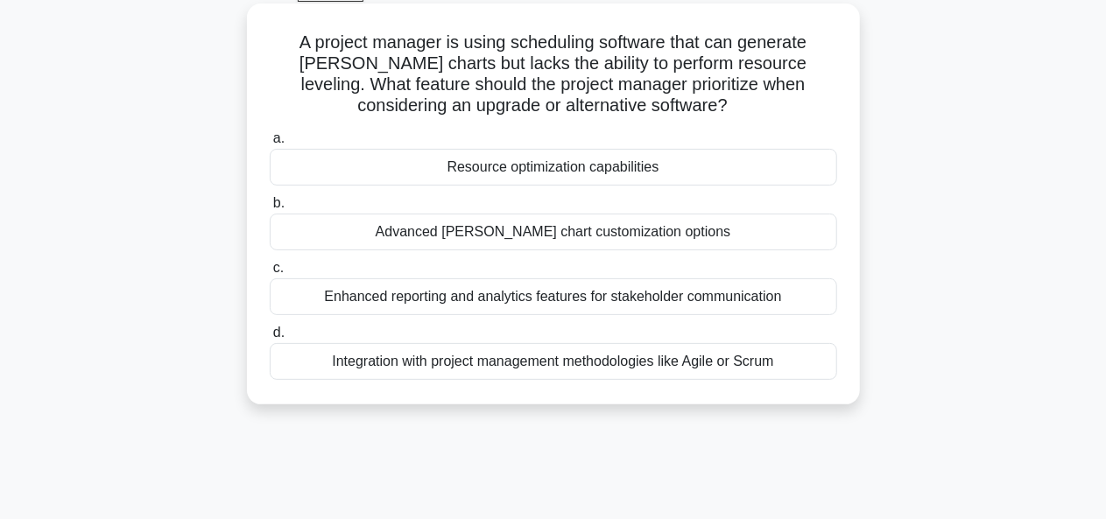
click at [701, 302] on div "Enhanced reporting and analytics features for stakeholder communication" at bounding box center [553, 296] width 567 height 37
click at [270, 274] on input "c. Enhanced reporting and analytics features for stakeholder communication" at bounding box center [270, 268] width 0 height 11
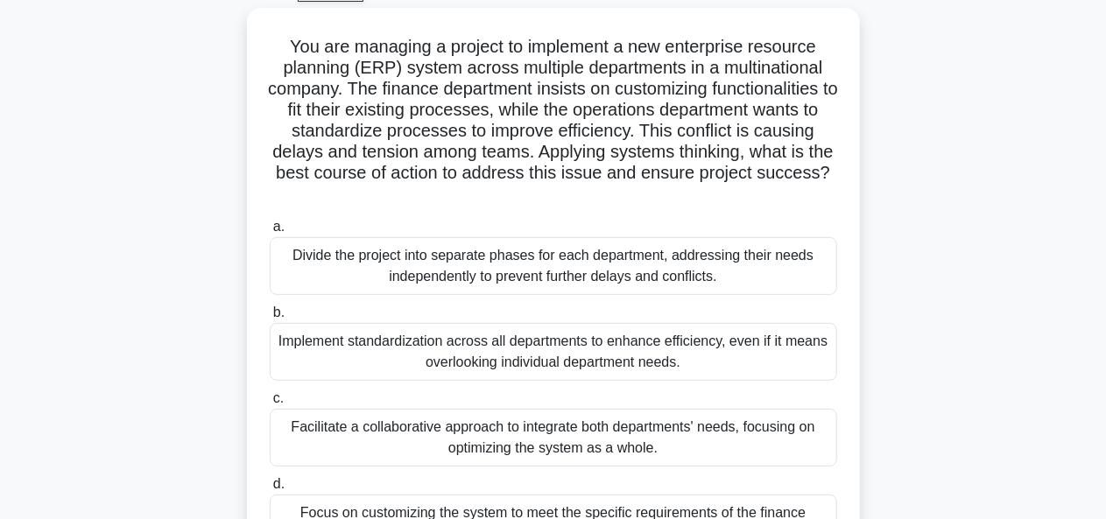
scroll to position [0, 0]
